Goal: Task Accomplishment & Management: Manage account settings

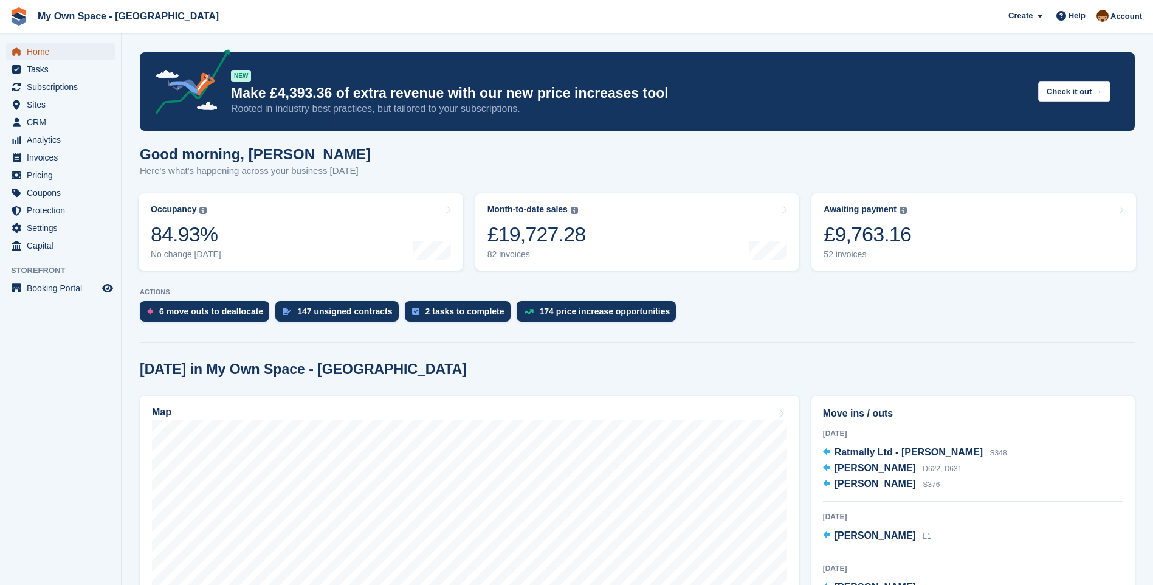
click at [32, 50] on span "Home" at bounding box center [63, 51] width 73 height 17
click at [857, 254] on div "52 invoices" at bounding box center [866, 254] width 87 height 10
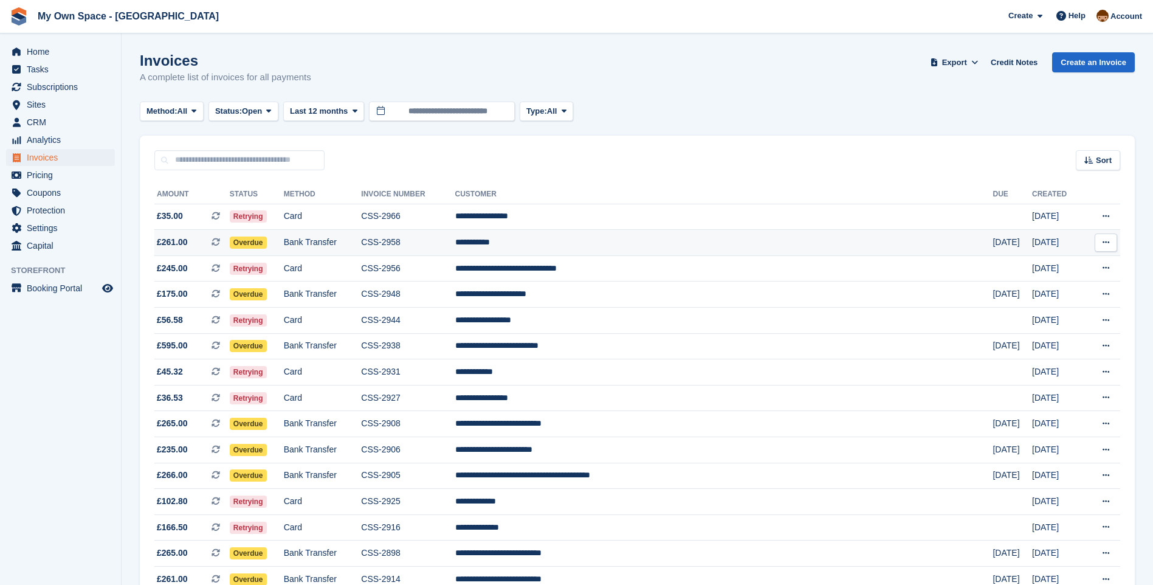
click at [362, 244] on td "Bank Transfer" at bounding box center [323, 243] width 78 height 26
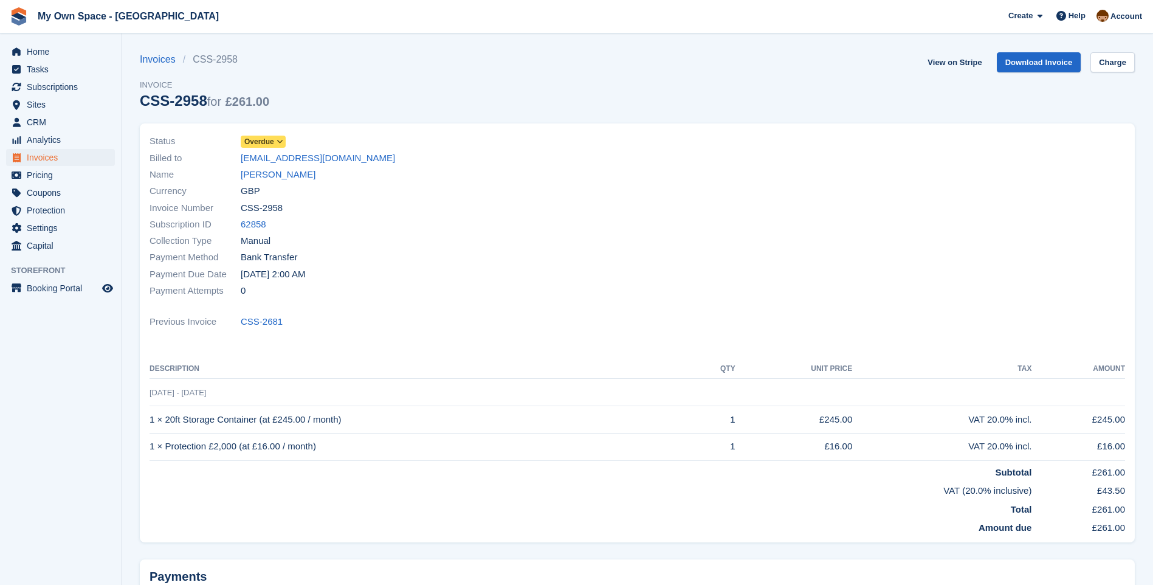
click at [274, 137] on span "Overdue" at bounding box center [263, 141] width 45 height 12
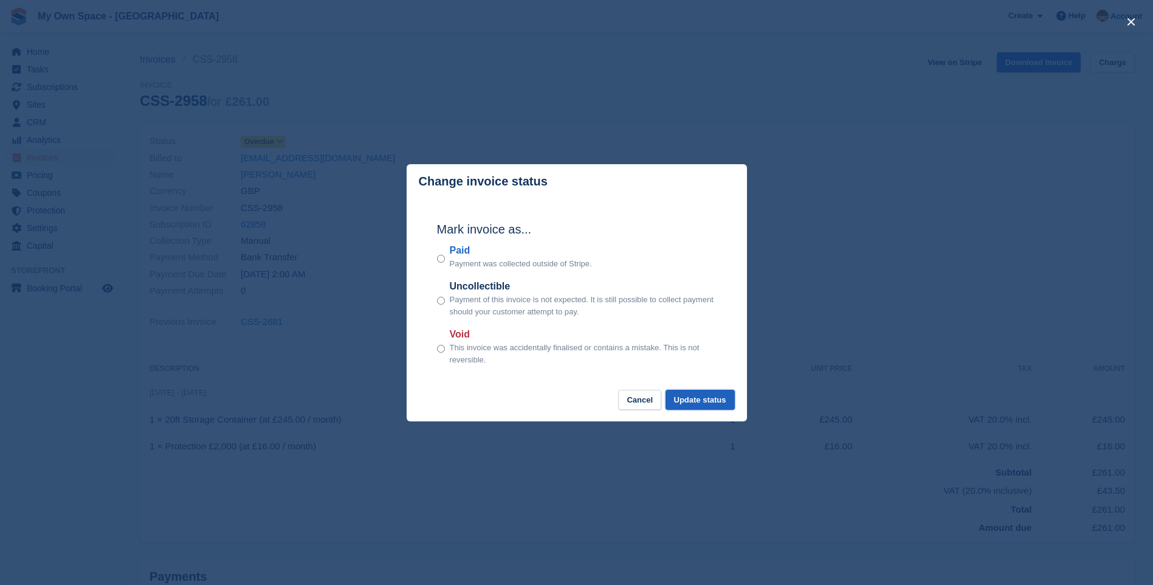
click at [715, 405] on button "Update status" at bounding box center [699, 399] width 69 height 20
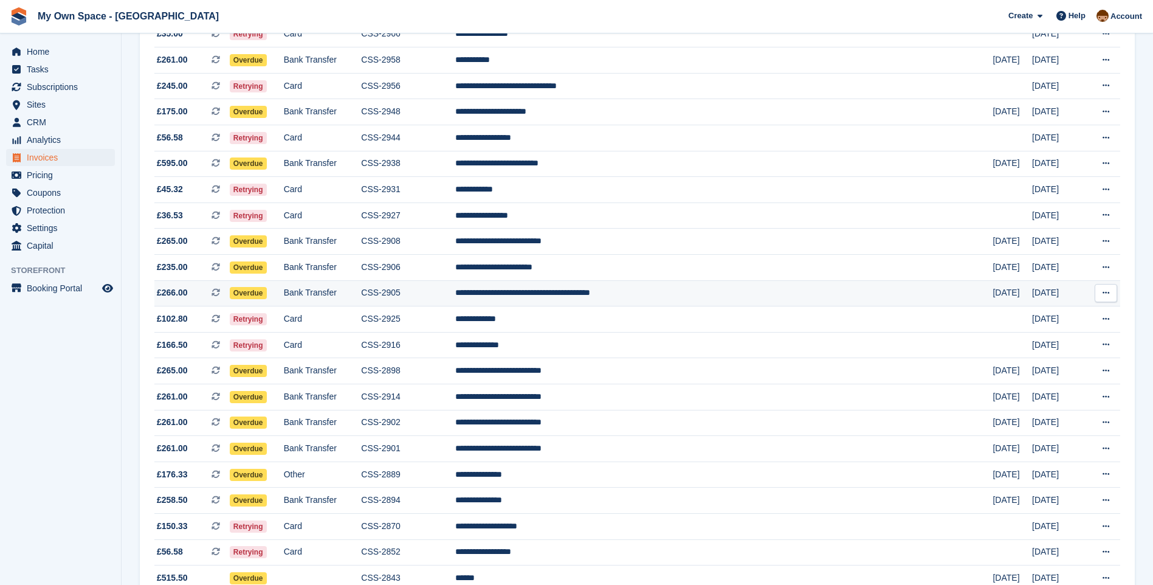
scroll to position [243, 0]
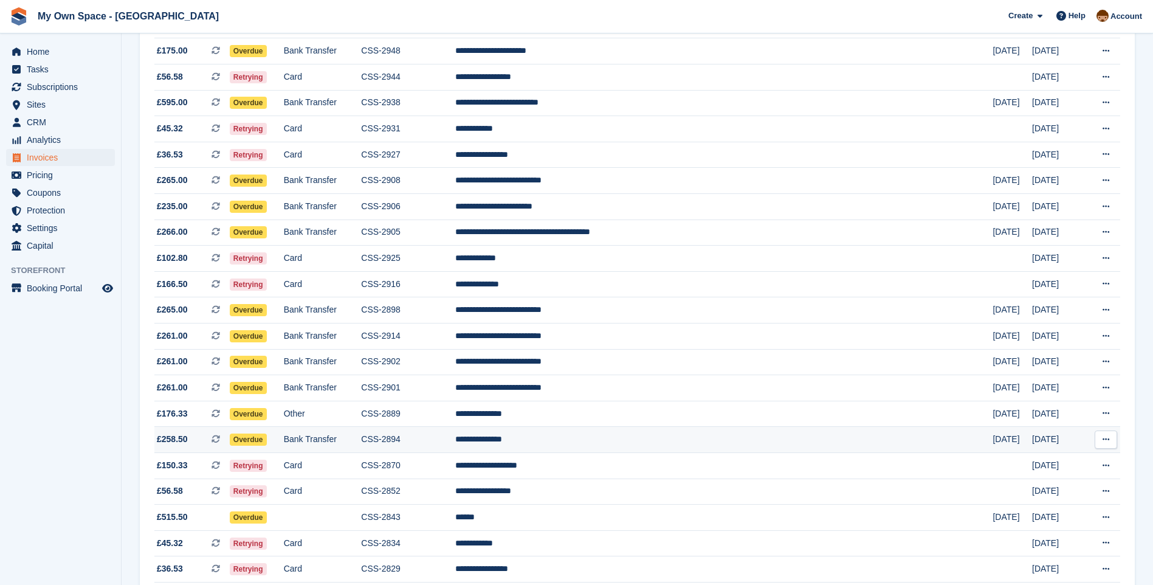
click at [454, 443] on td "CSS-2894" at bounding box center [408, 440] width 94 height 26
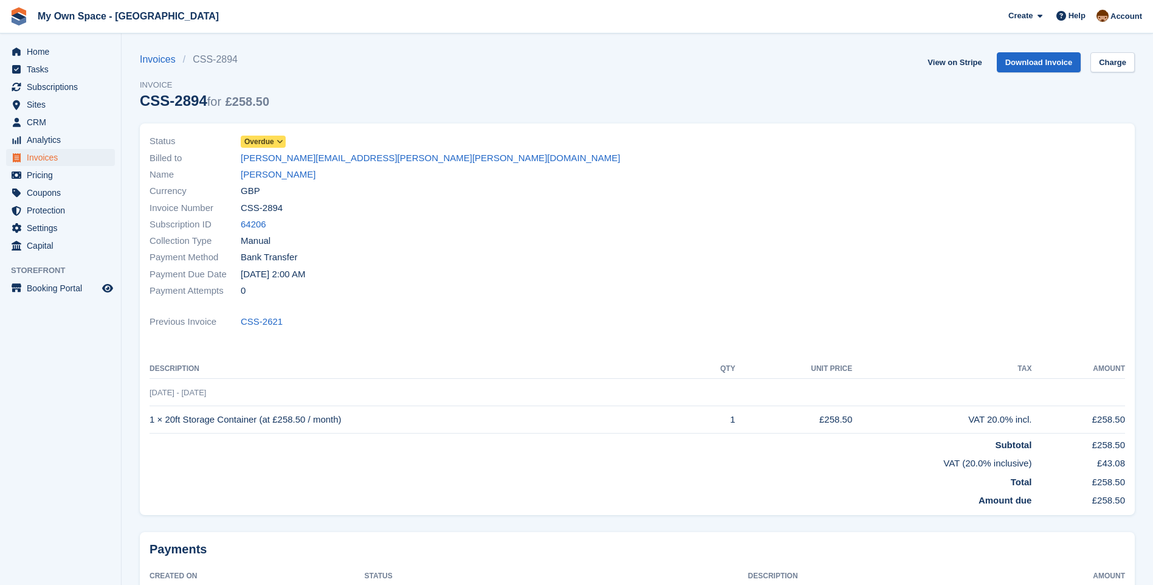
click at [266, 143] on span "Overdue" at bounding box center [259, 141] width 30 height 11
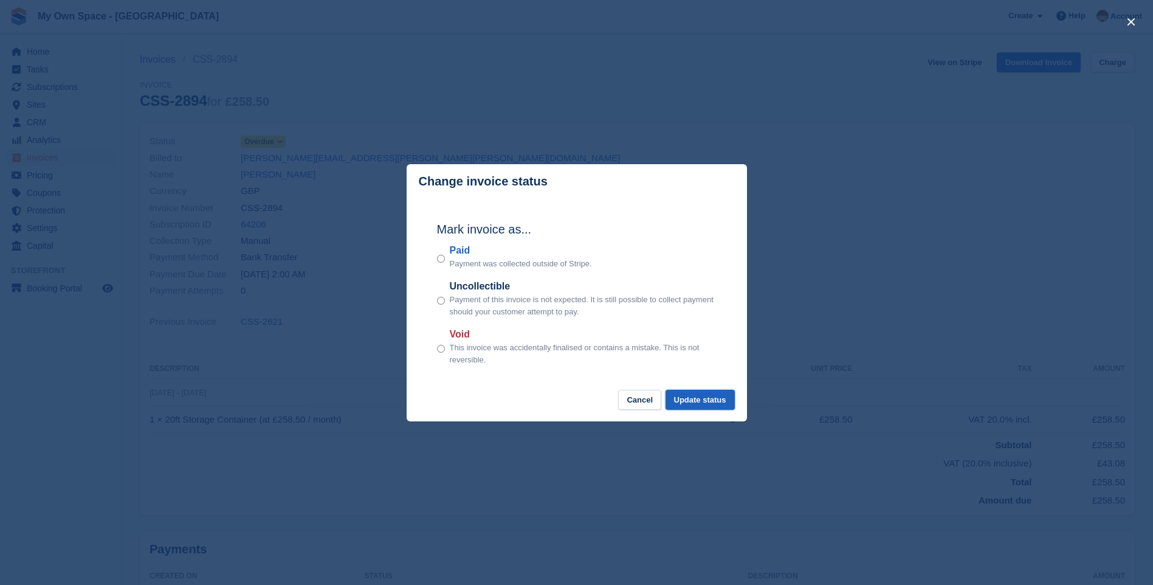
click at [725, 397] on button "Update status" at bounding box center [699, 399] width 69 height 20
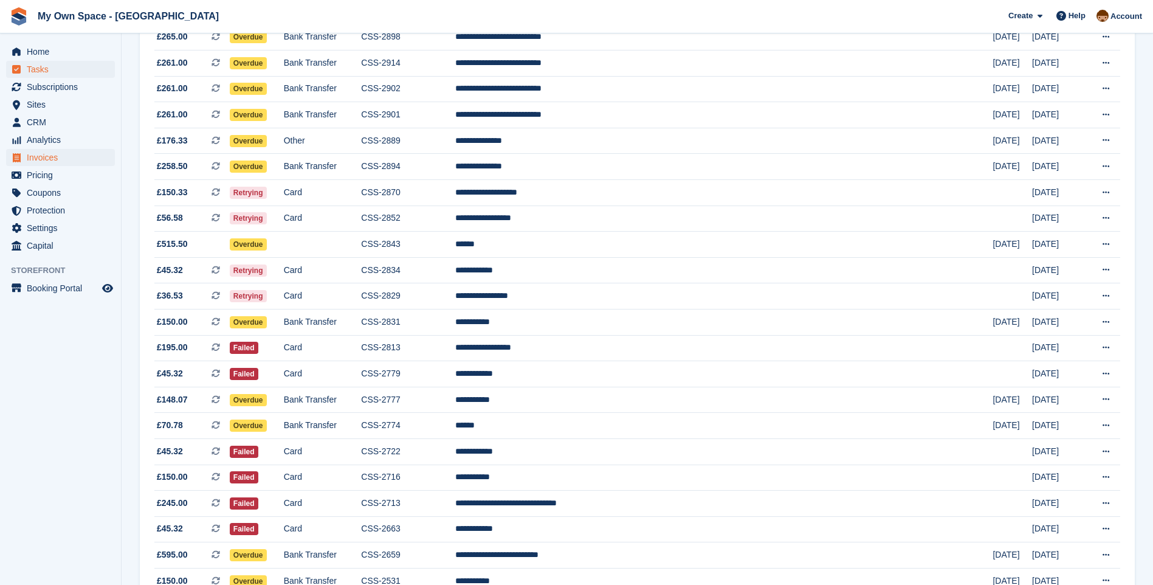
scroll to position [486, 0]
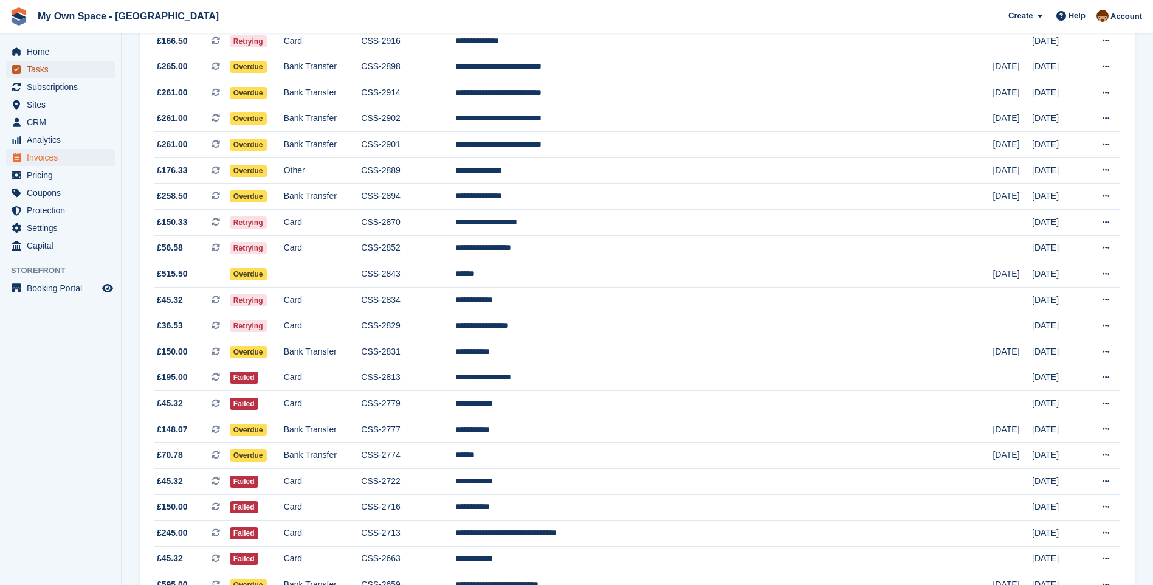
click at [54, 70] on span "Tasks" at bounding box center [63, 69] width 73 height 17
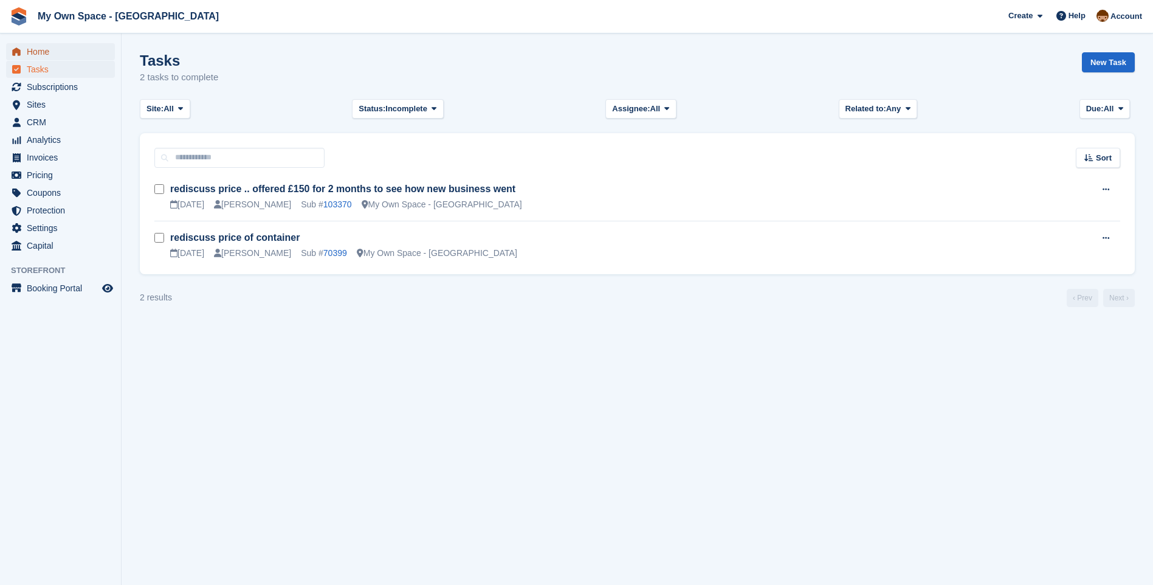
click at [43, 49] on span "Home" at bounding box center [63, 51] width 73 height 17
